Goal: Navigation & Orientation: Find specific page/section

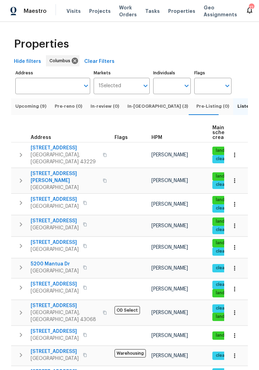
click at [133, 106] on span "In-reno (3)" at bounding box center [157, 107] width 60 height 8
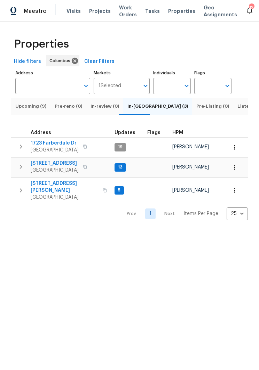
click at [237, 109] on span "Listed (17)" at bounding box center [249, 107] width 24 height 8
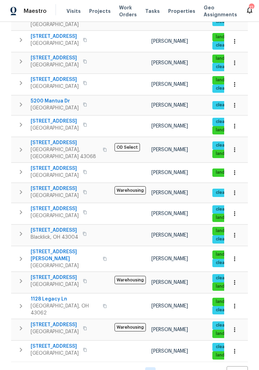
scroll to position [163, 0]
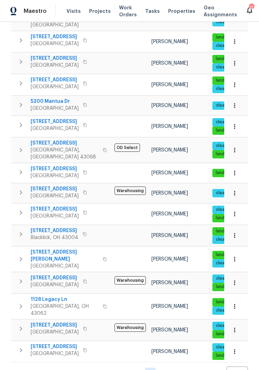
click at [53, 227] on span "7817 Birch Creek Dr" at bounding box center [55, 230] width 48 height 7
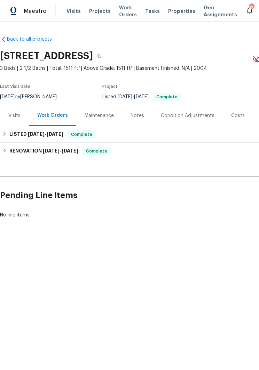
click at [12, 111] on div "Visits" at bounding box center [14, 115] width 29 height 21
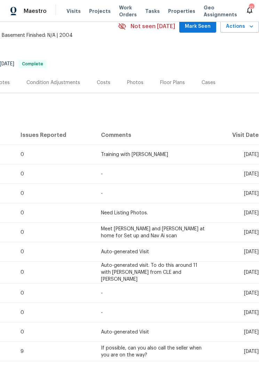
scroll to position [33, 134]
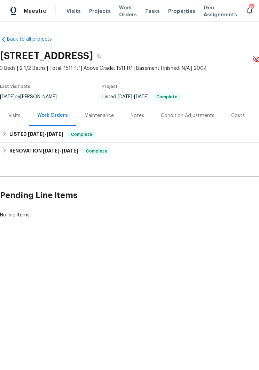
click at [14, 36] on link "Back to all projects" at bounding box center [33, 39] width 67 height 7
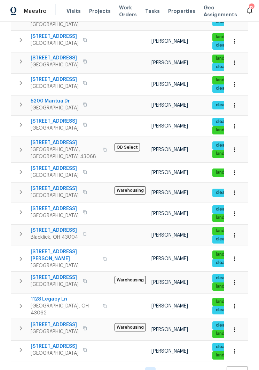
scroll to position [163, 0]
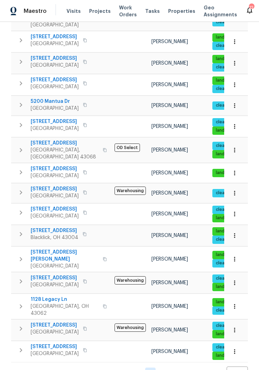
click at [48, 165] on span "1076 Valley Dr" at bounding box center [55, 168] width 48 height 7
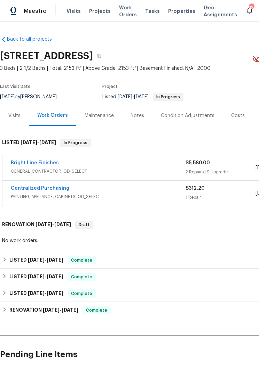
click at [15, 117] on div "Visits" at bounding box center [14, 115] width 12 height 7
